Goal: Complete application form

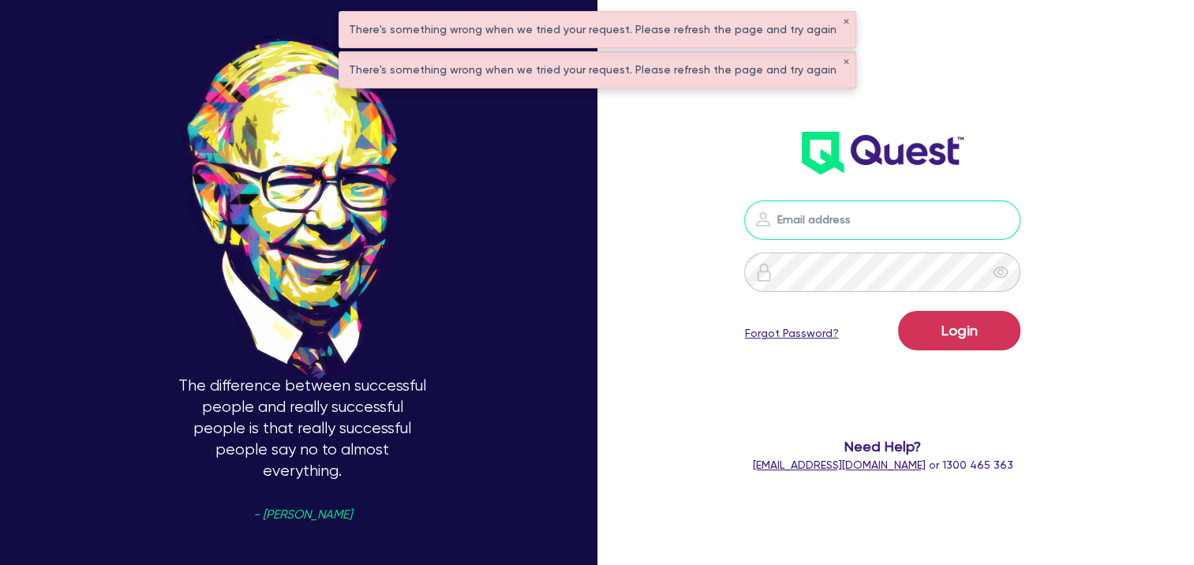
type input "[EMAIL_ADDRESS][DOMAIN_NAME]"
click at [966, 353] on div "Login Forgot Password?" at bounding box center [882, 334] width 276 height 46
click at [969, 327] on button "Login" at bounding box center [959, 330] width 122 height 39
click at [843, 60] on button "✕" at bounding box center [846, 62] width 6 height 8
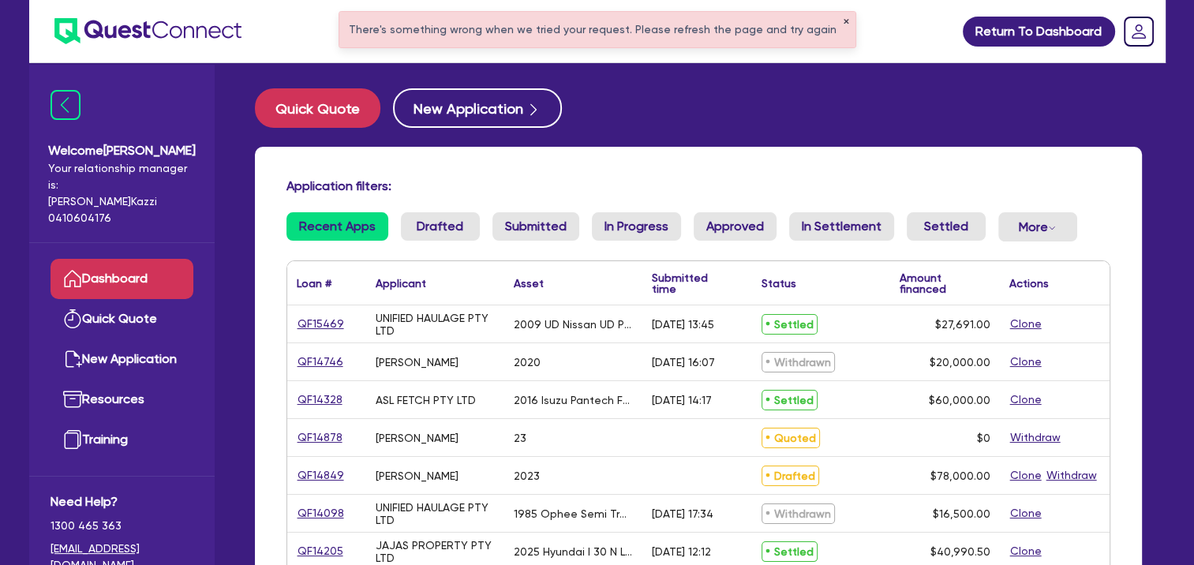
click at [843, 24] on button "✕" at bounding box center [846, 22] width 6 height 8
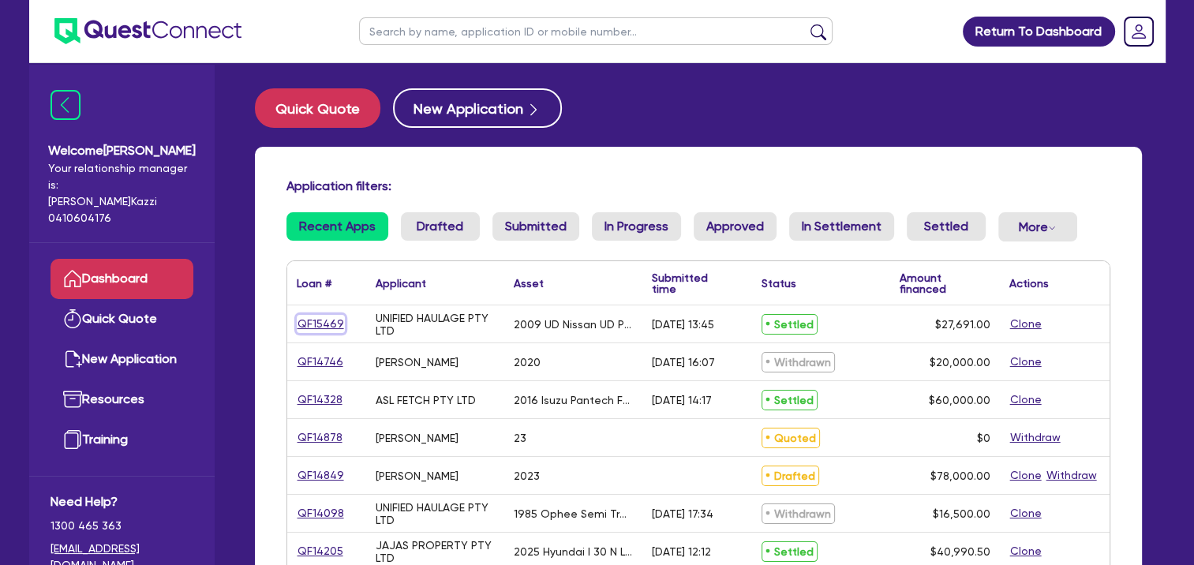
click at [320, 319] on link "QF15469" at bounding box center [321, 324] width 48 height 18
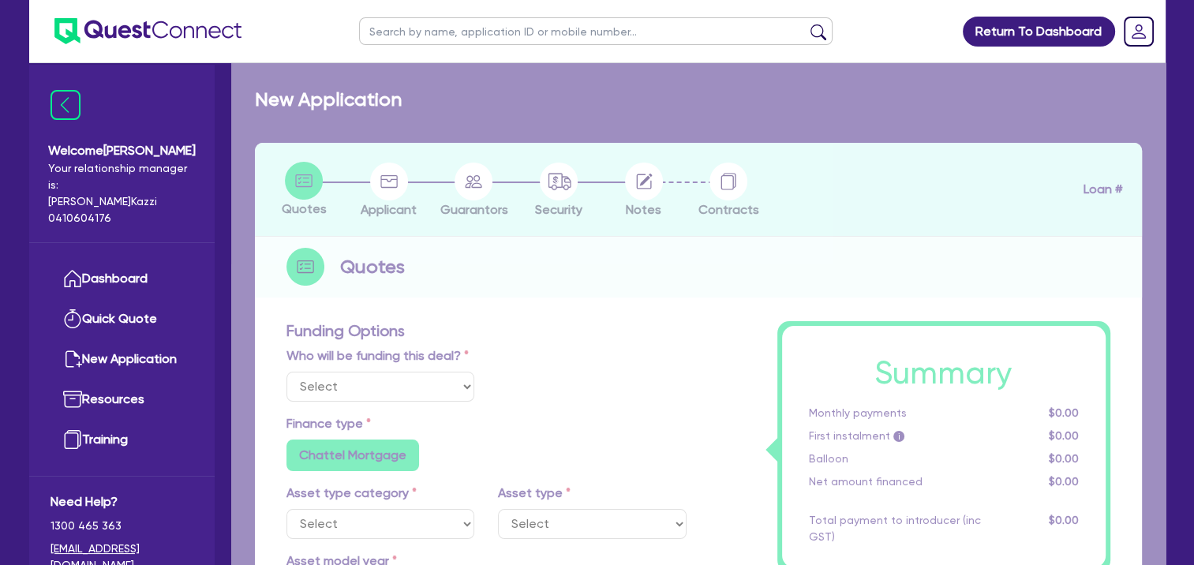
select select "Quest Finance - Platform Funding"
select select "PRIMARY_ASSETS"
type input "2009"
type input "30,691"
type input "3,000"
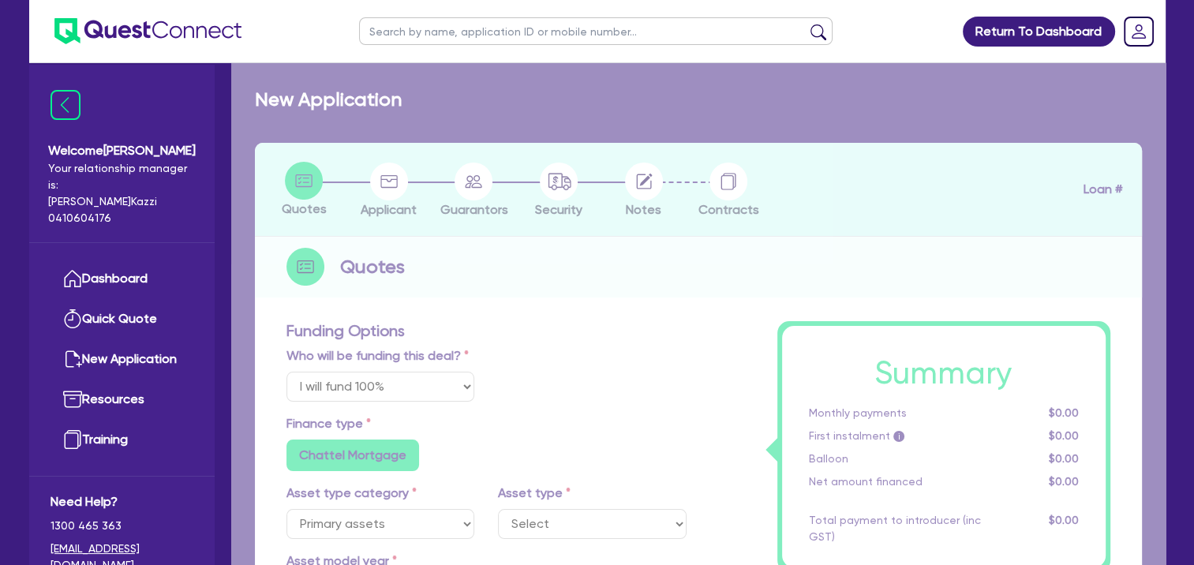
type input "10"
type input "2,769.1"
radio input "true"
type input "19.95"
type input "990"
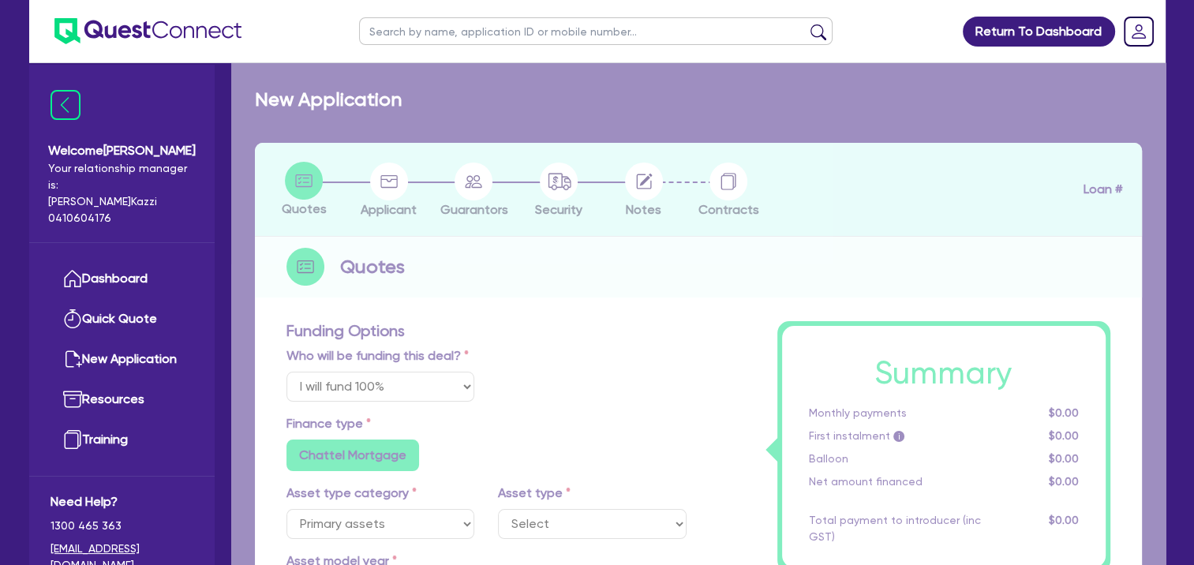
select select "HEAVY_TRUCKS"
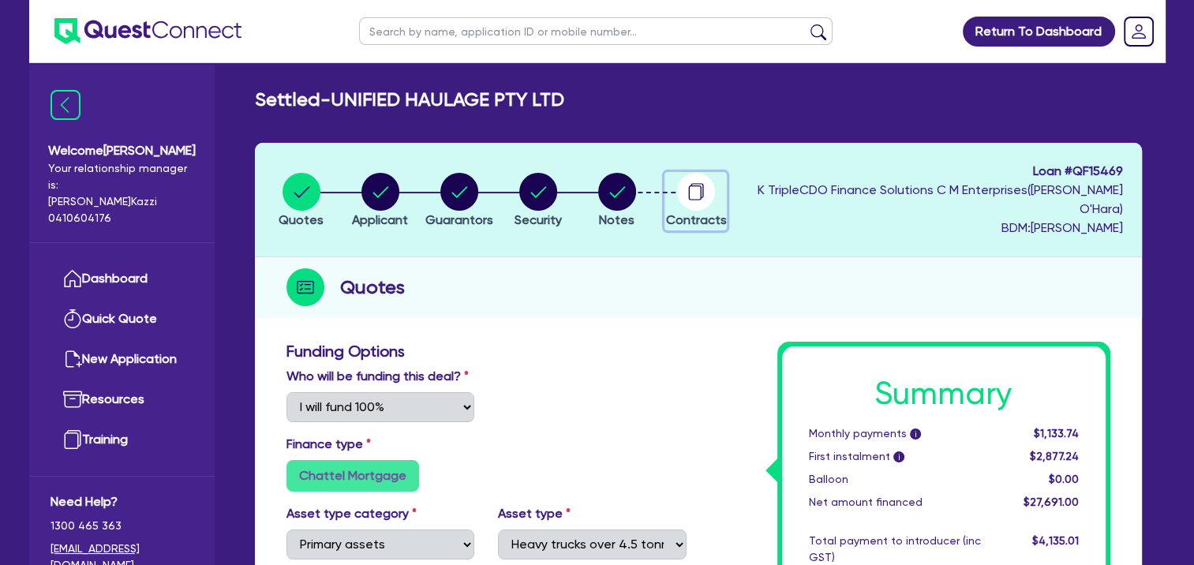
click at [715, 188] on circle "button" at bounding box center [696, 192] width 38 height 38
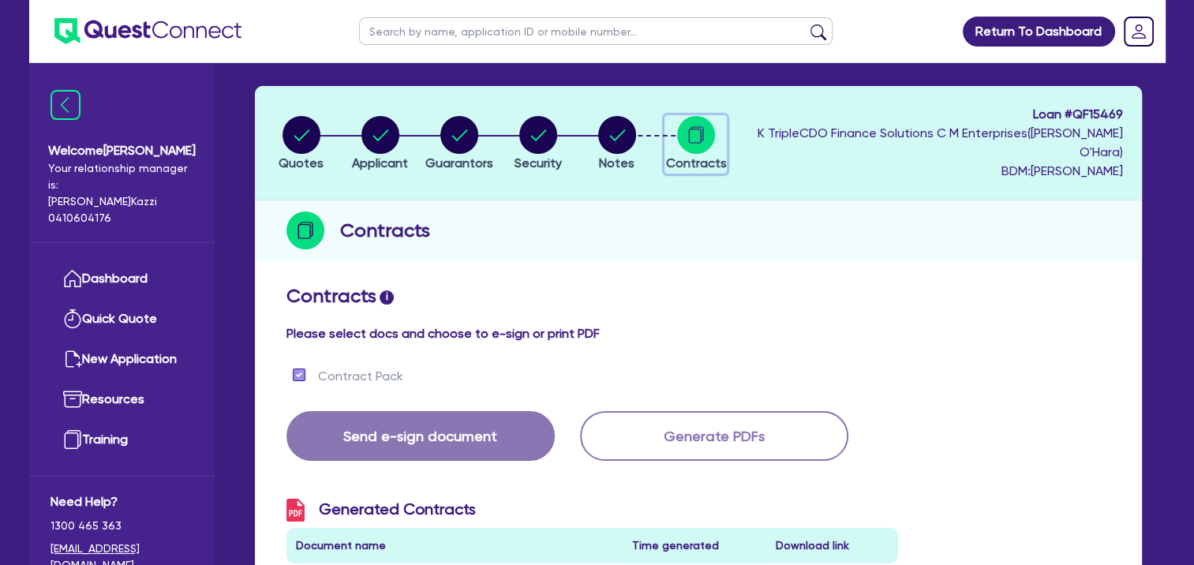
scroll to position [316, 0]
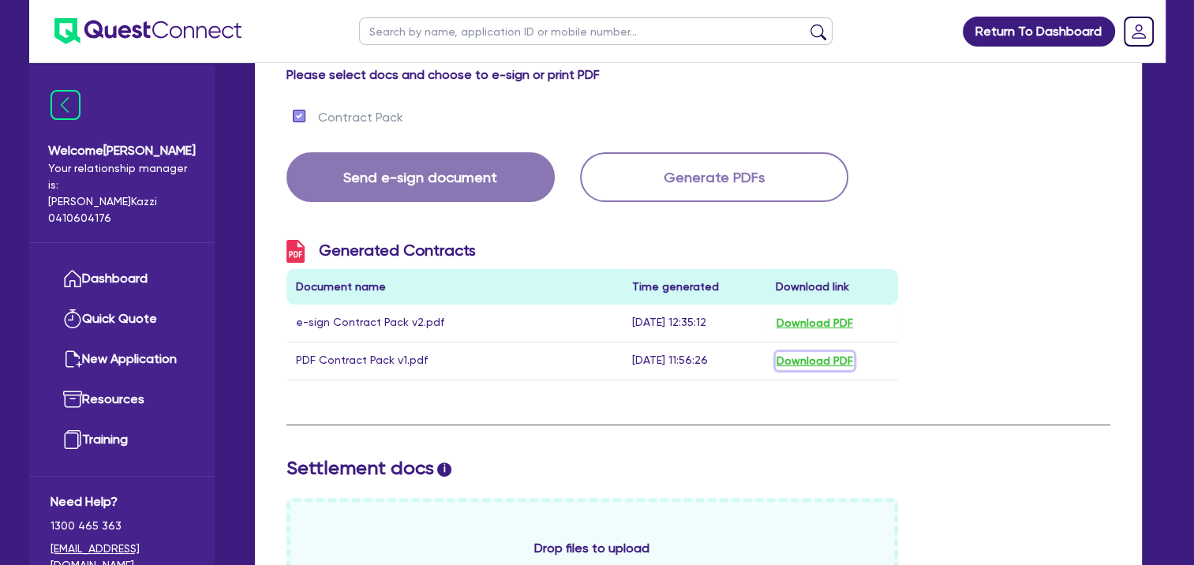
click at [820, 354] on button "Download PDF" at bounding box center [815, 361] width 78 height 18
